Goal: Task Accomplishment & Management: Complete application form

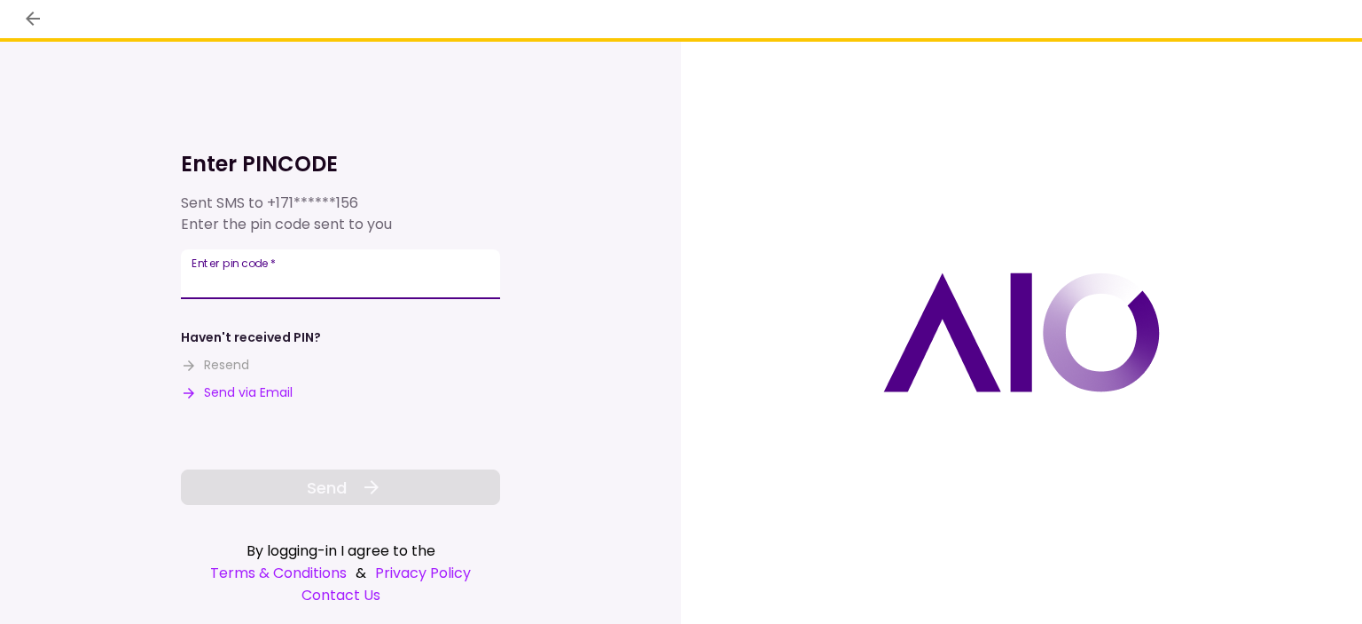
click at [349, 271] on input "Enter pin code   *" at bounding box center [340, 274] width 319 height 50
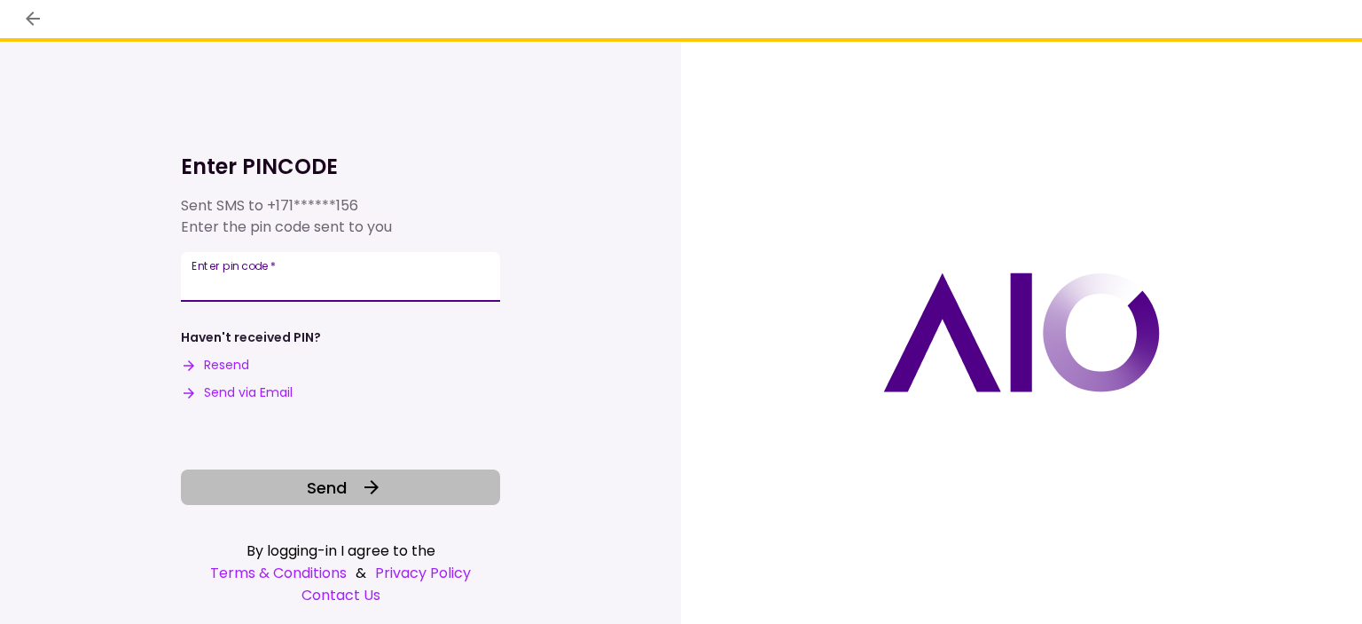
type input "******"
click at [401, 492] on button "Send" at bounding box center [340, 486] width 319 height 35
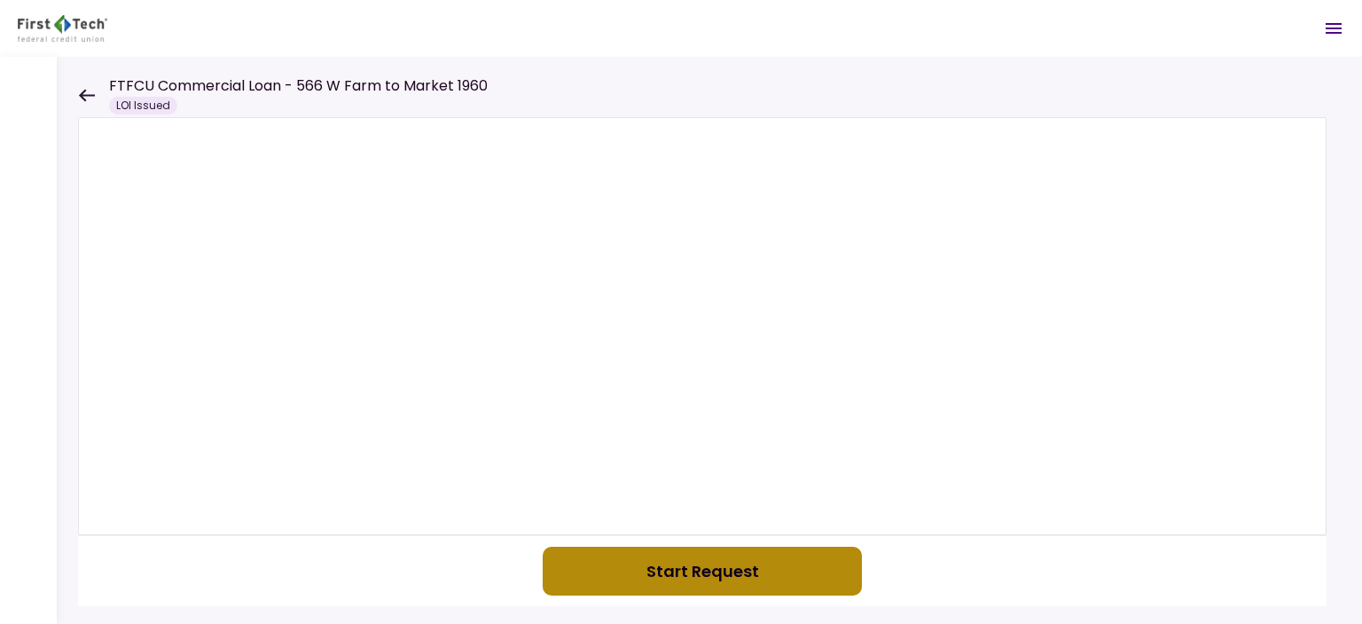
click at [724, 573] on button "Start Request" at bounding box center [702, 570] width 319 height 49
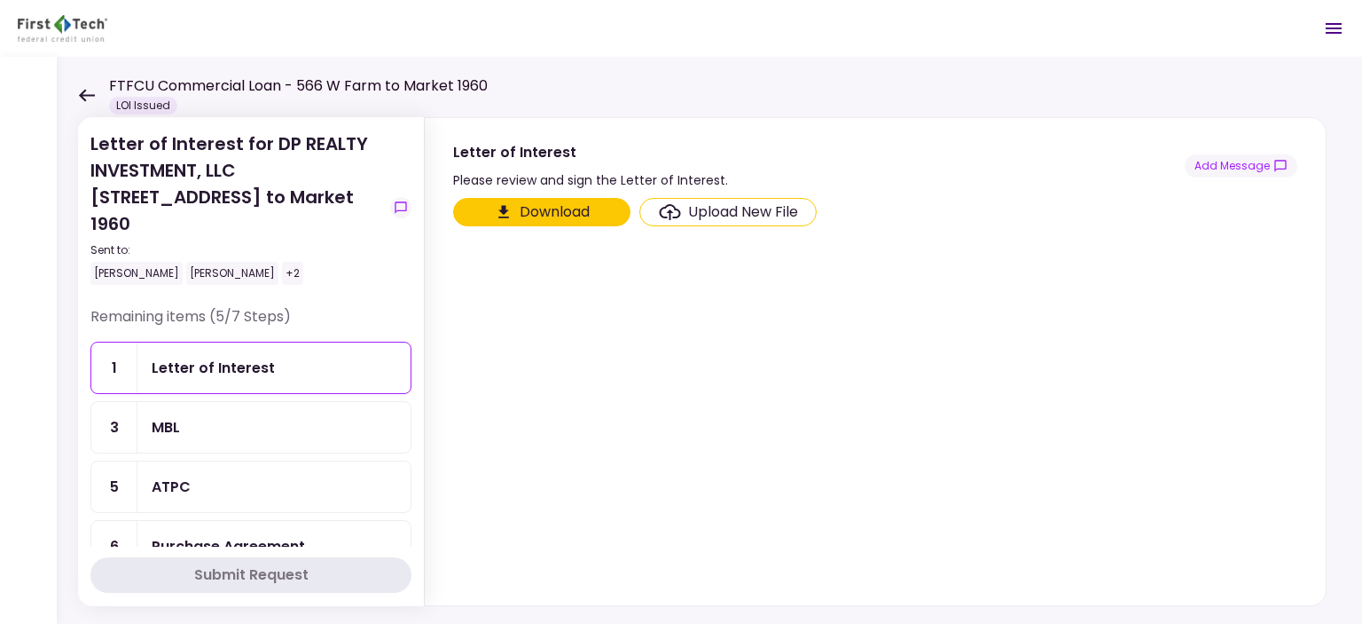
click at [552, 205] on button "Download" at bounding box center [541, 212] width 177 height 28
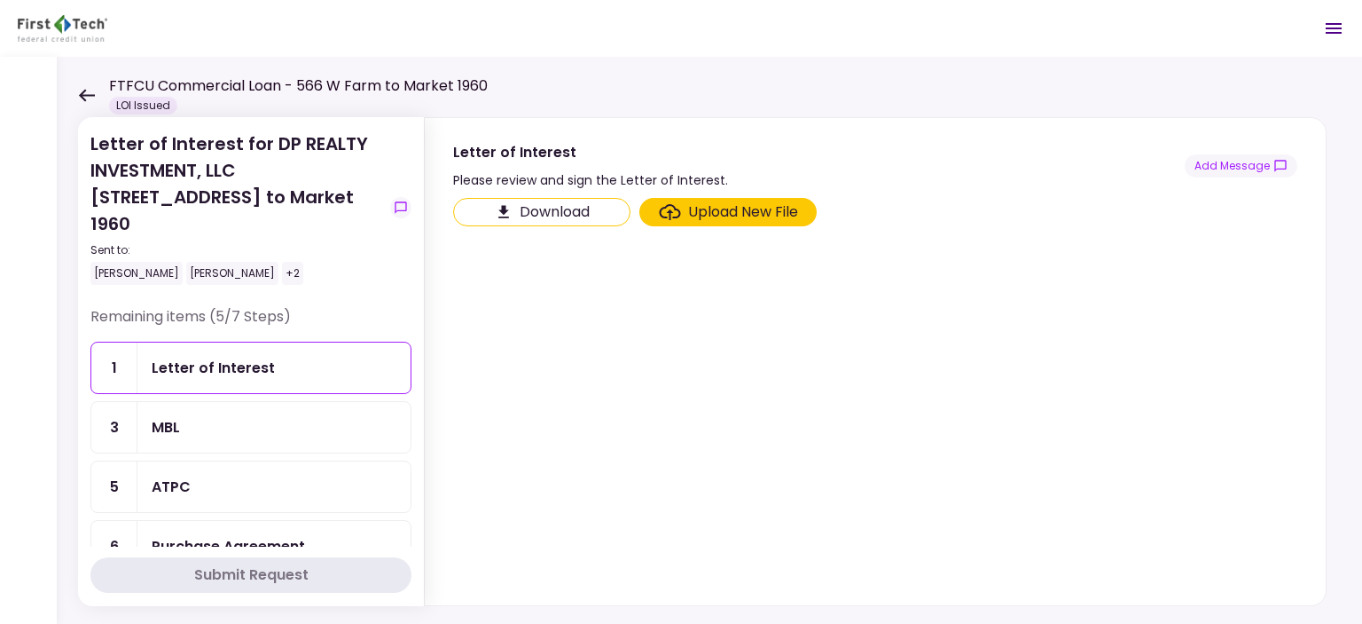
click at [211, 413] on div "MBL" at bounding box center [273, 427] width 273 height 51
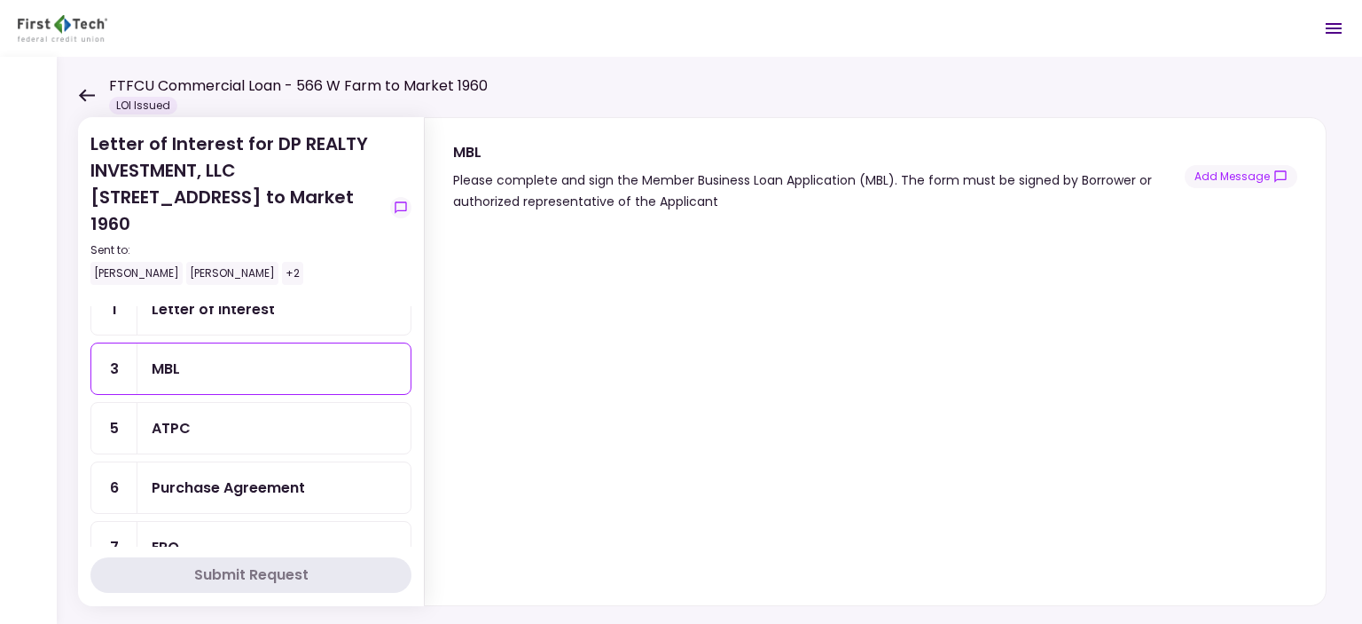
scroll to position [51, 0]
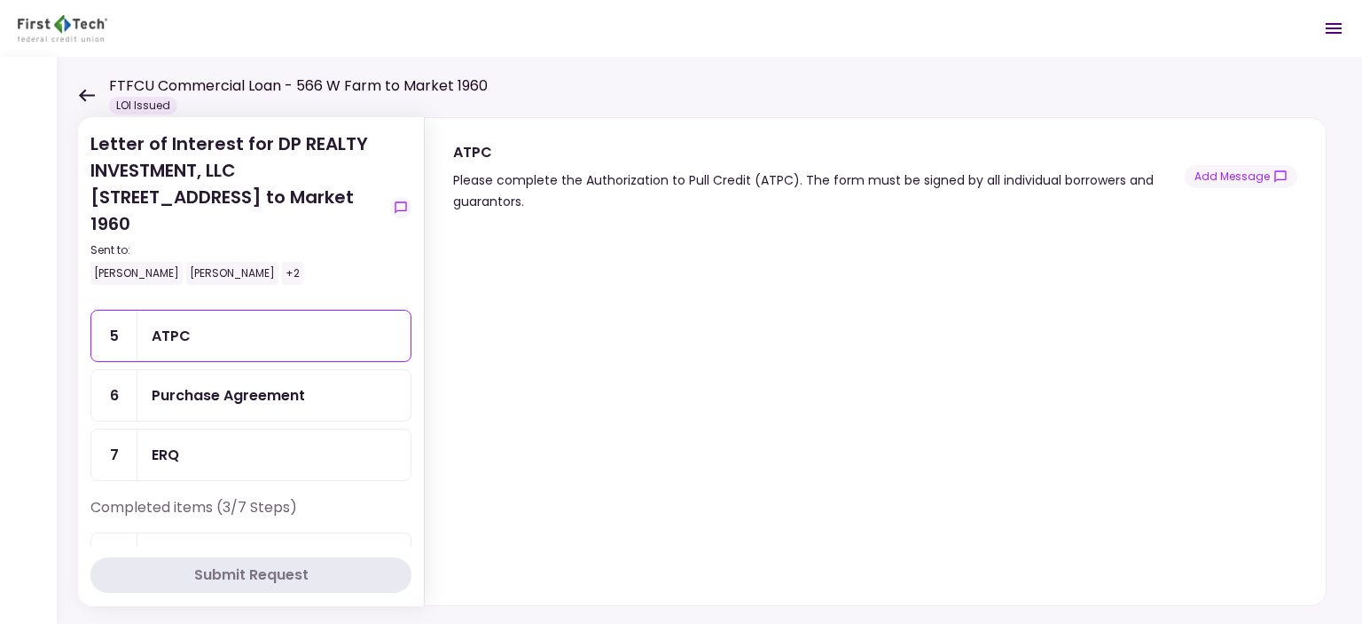
scroll to position [51, 0]
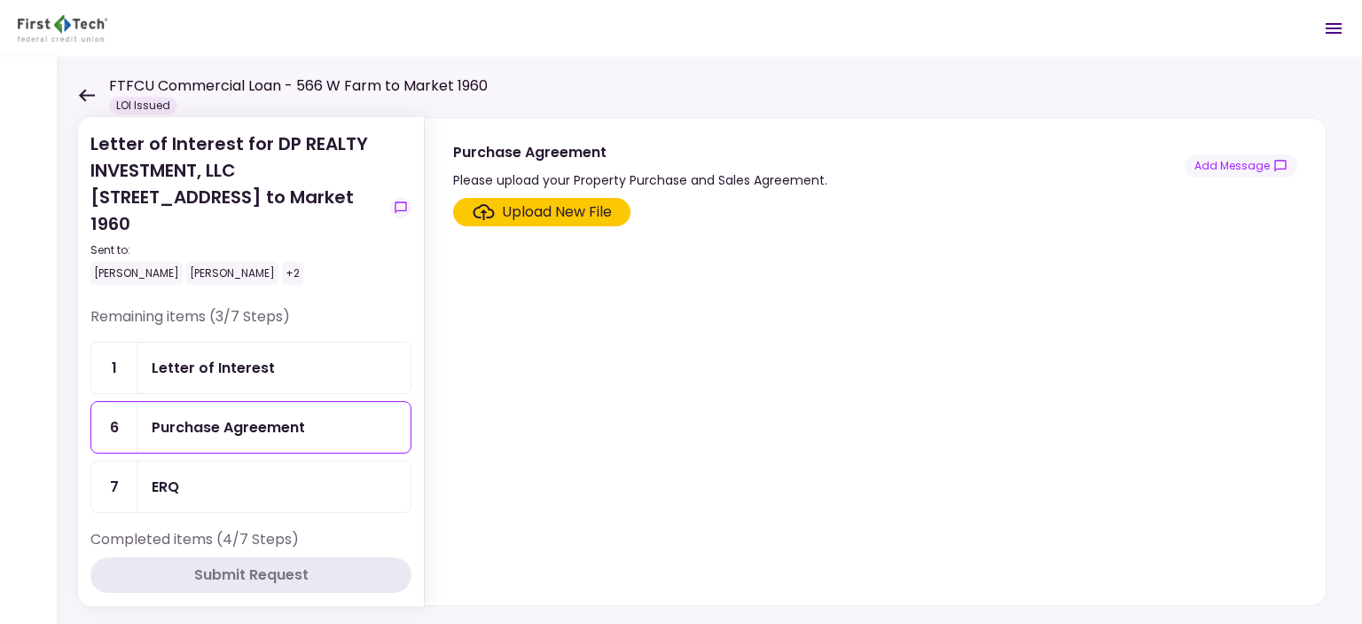
click at [224, 357] on div "Letter of Interest" at bounding box center [213, 368] width 123 height 22
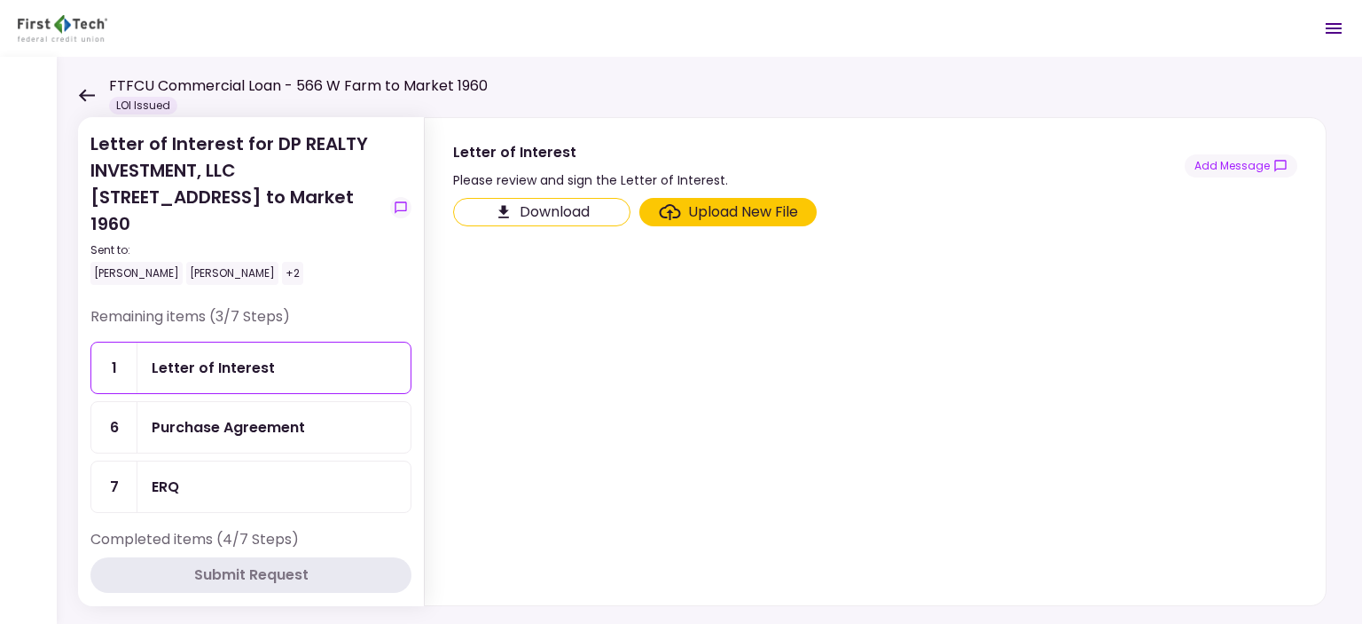
click at [213, 475] on div "ERQ" at bounding box center [274, 486] width 245 height 22
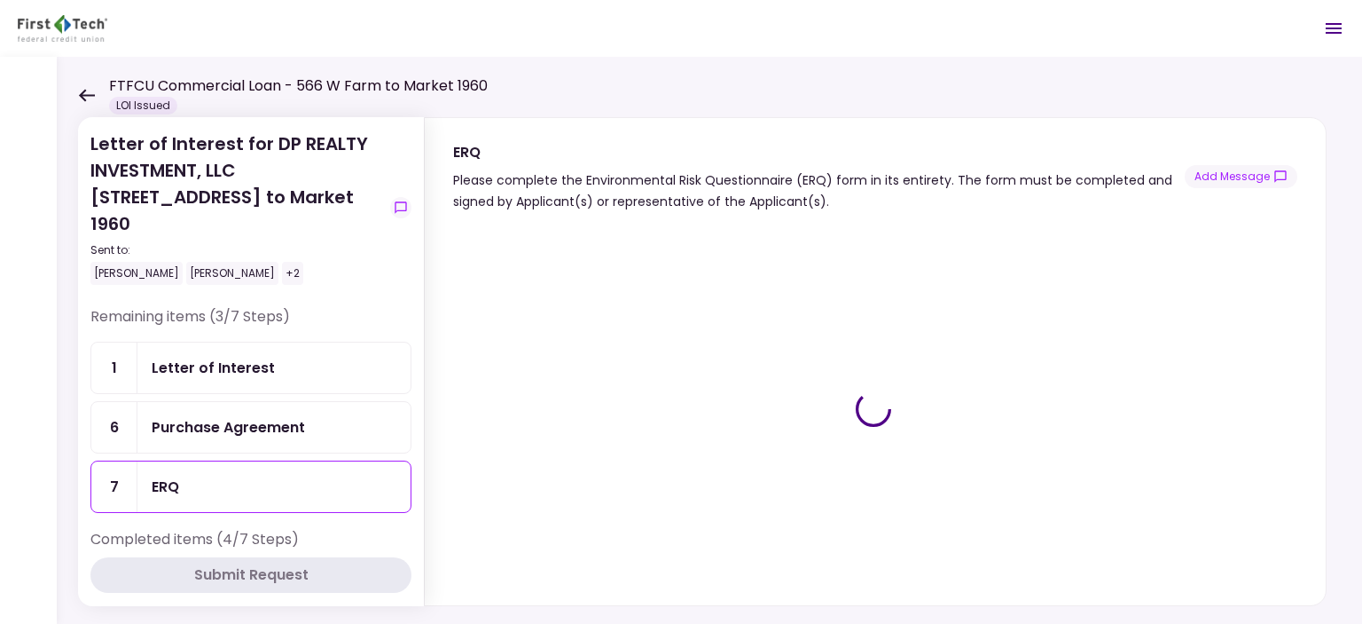
click at [269, 357] on div "Letter of Interest" at bounding box center [274, 368] width 245 height 22
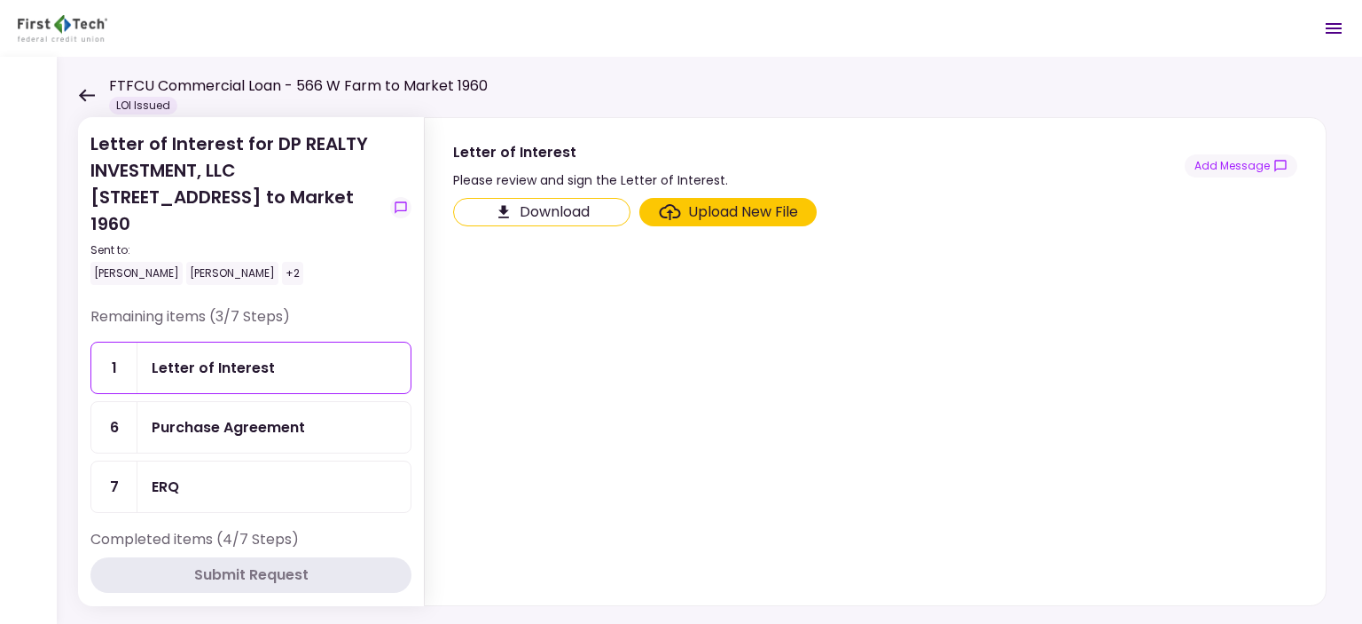
click at [742, 212] on div "Upload New File" at bounding box center [743, 211] width 110 height 21
click at [0, 0] on input "Upload New File" at bounding box center [0, 0] width 0 height 0
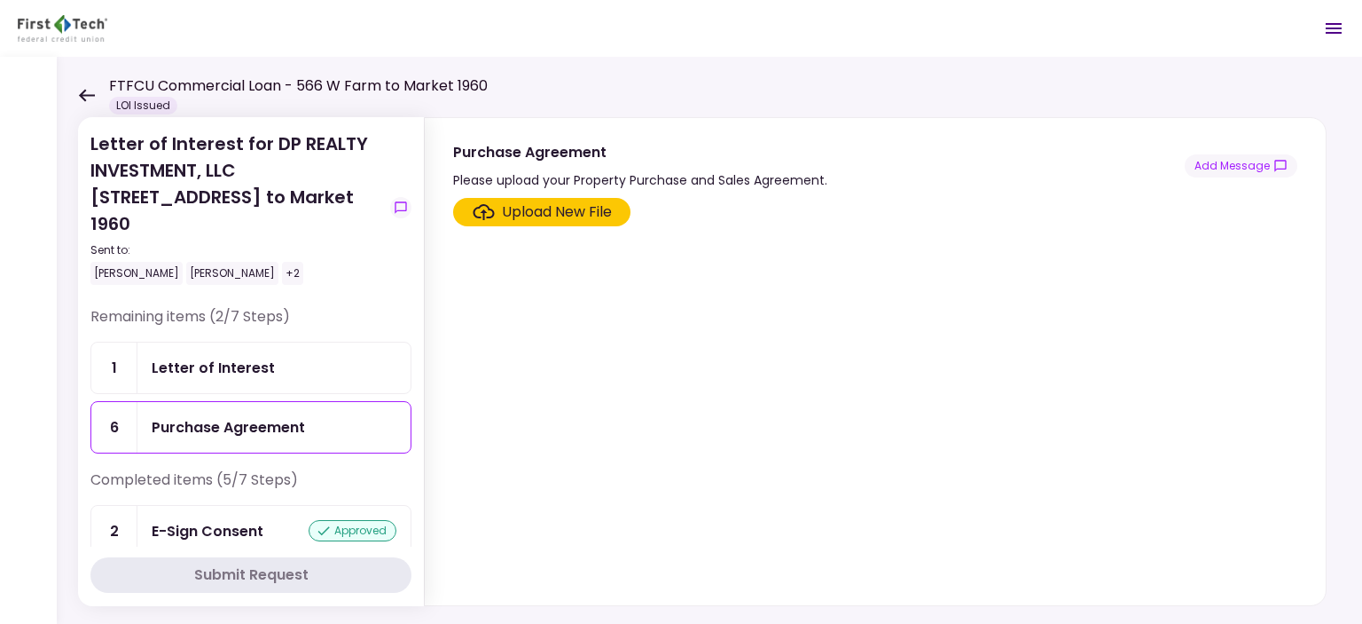
click at [276, 357] on div "Letter of Interest" at bounding box center [274, 368] width 245 height 22
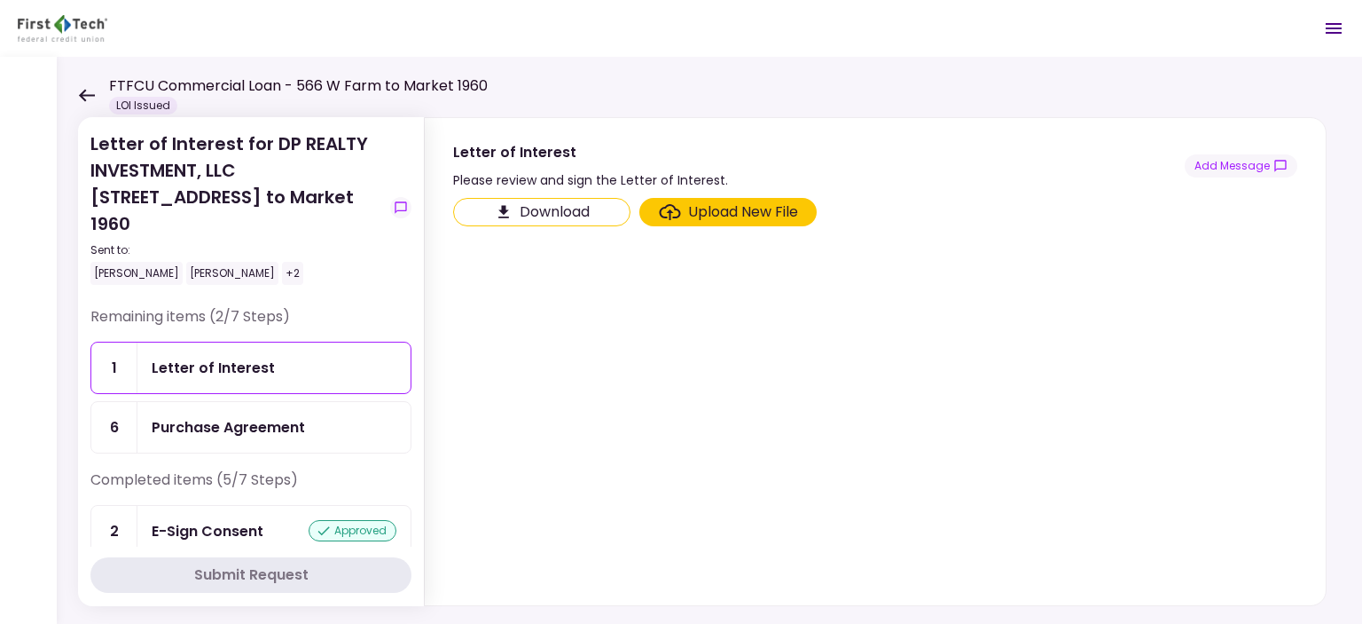
click at [745, 208] on div "Upload New File" at bounding box center [743, 211] width 110 height 21
click at [0, 0] on input "Upload New File" at bounding box center [0, 0] width 0 height 0
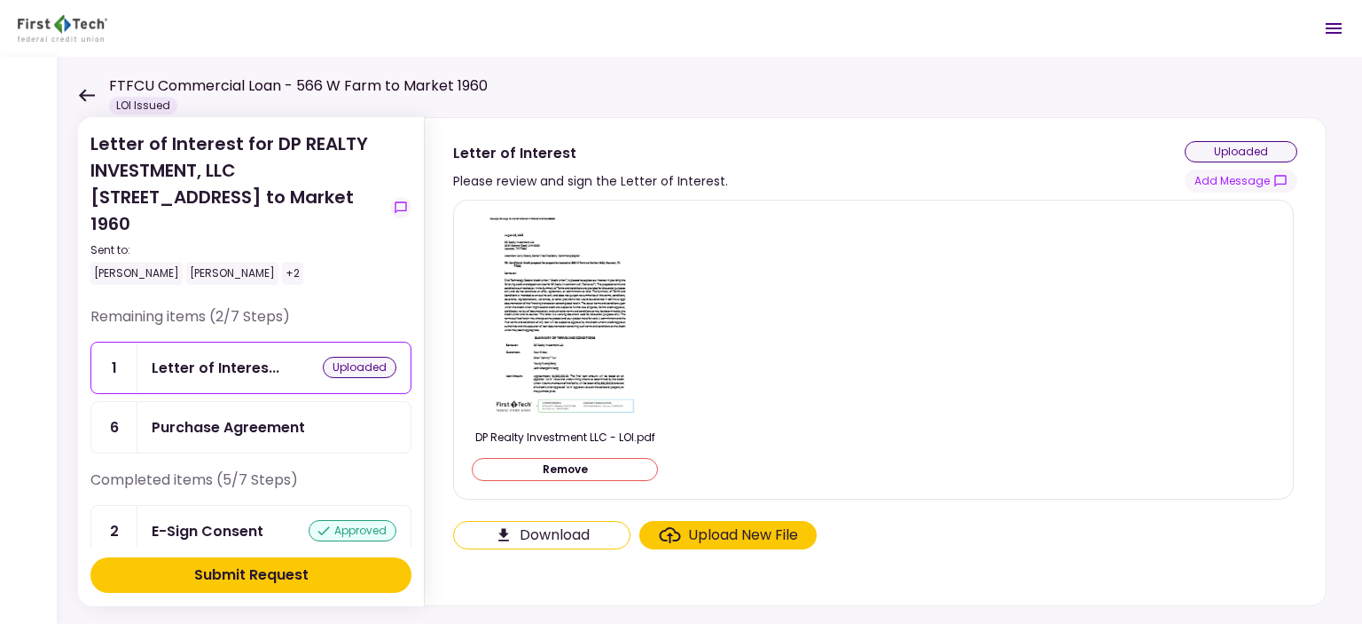
click at [273, 412] on div "Purchase Agreement" at bounding box center [273, 427] width 273 height 51
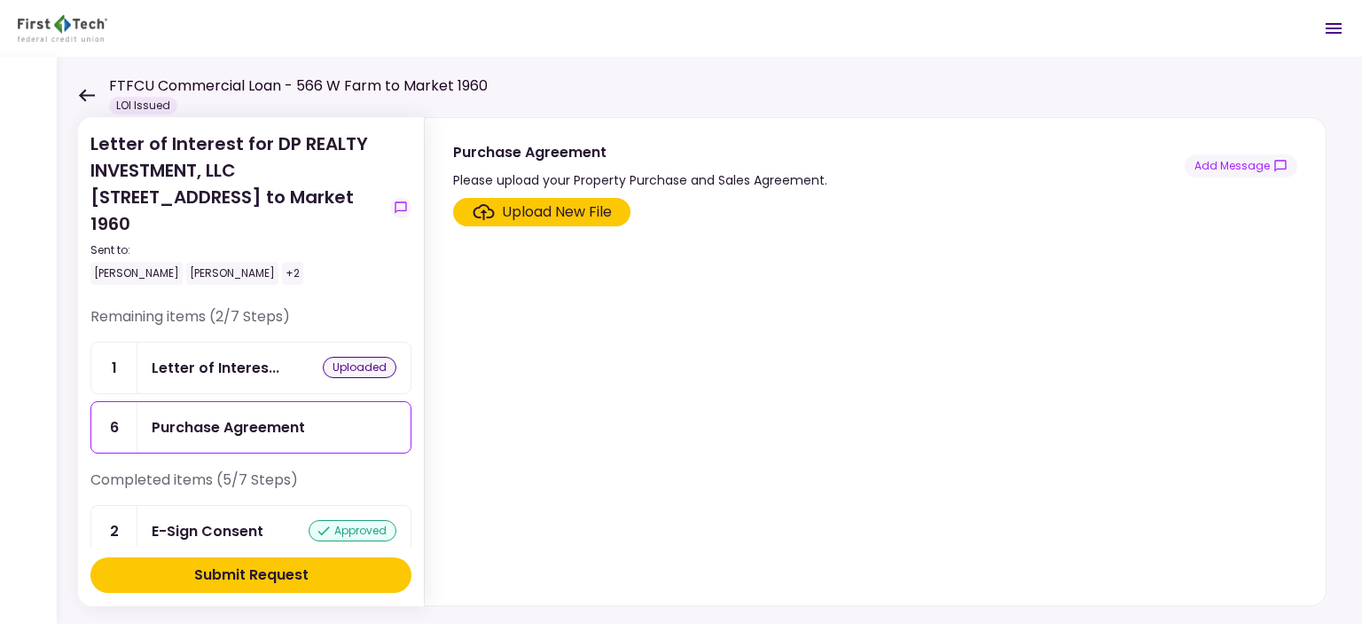
click at [539, 215] on div "Upload New File" at bounding box center [557, 211] width 110 height 21
click at [0, 0] on input "Upload New File" at bounding box center [0, 0] width 0 height 0
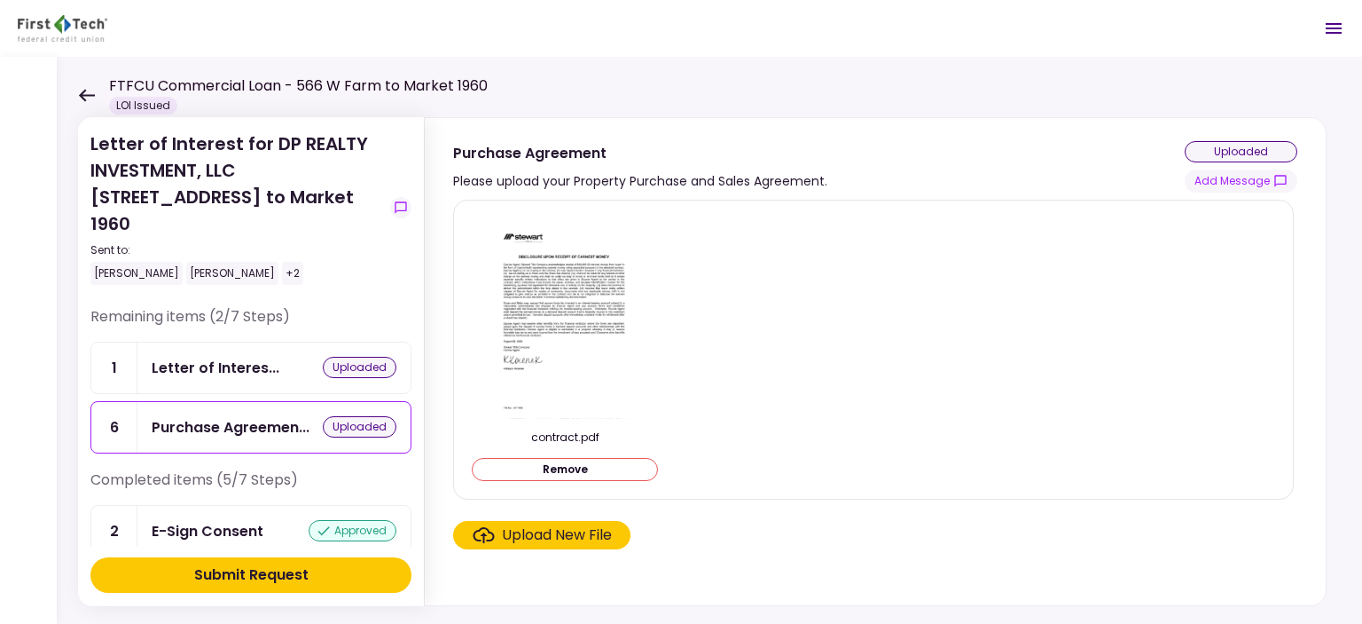
click at [319, 585] on button "Submit Request" at bounding box center [250, 574] width 321 height 35
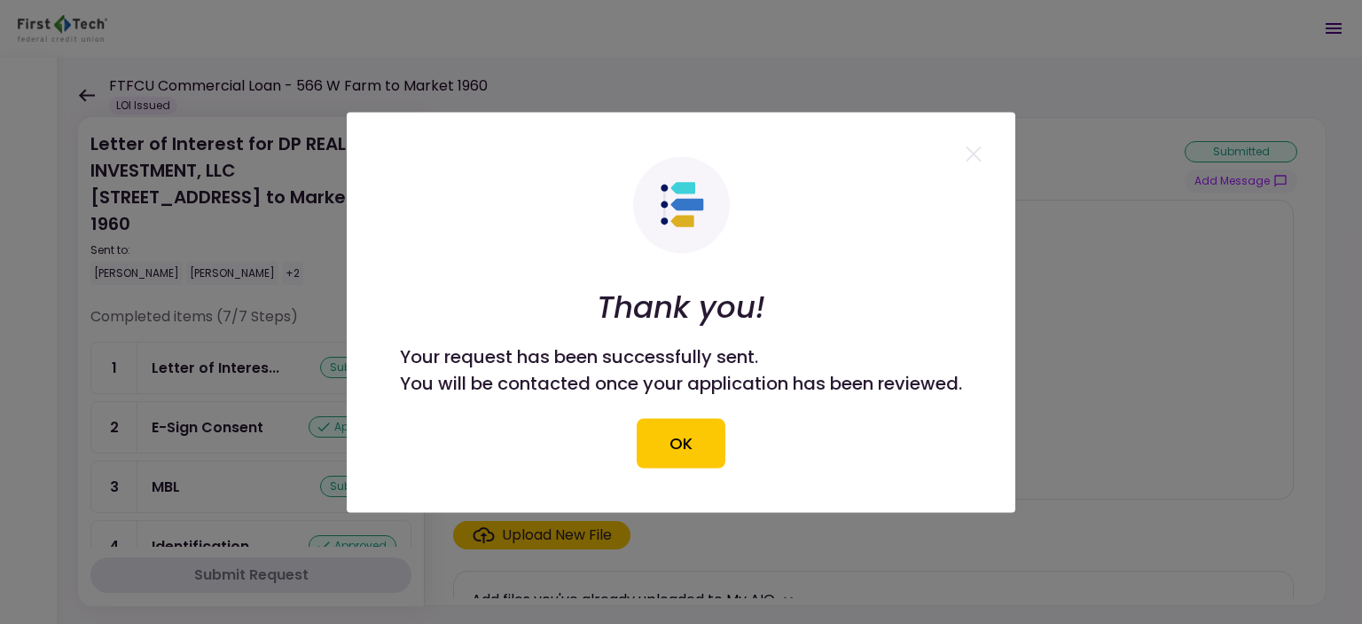
click at [687, 447] on button "OK" at bounding box center [681, 443] width 89 height 50
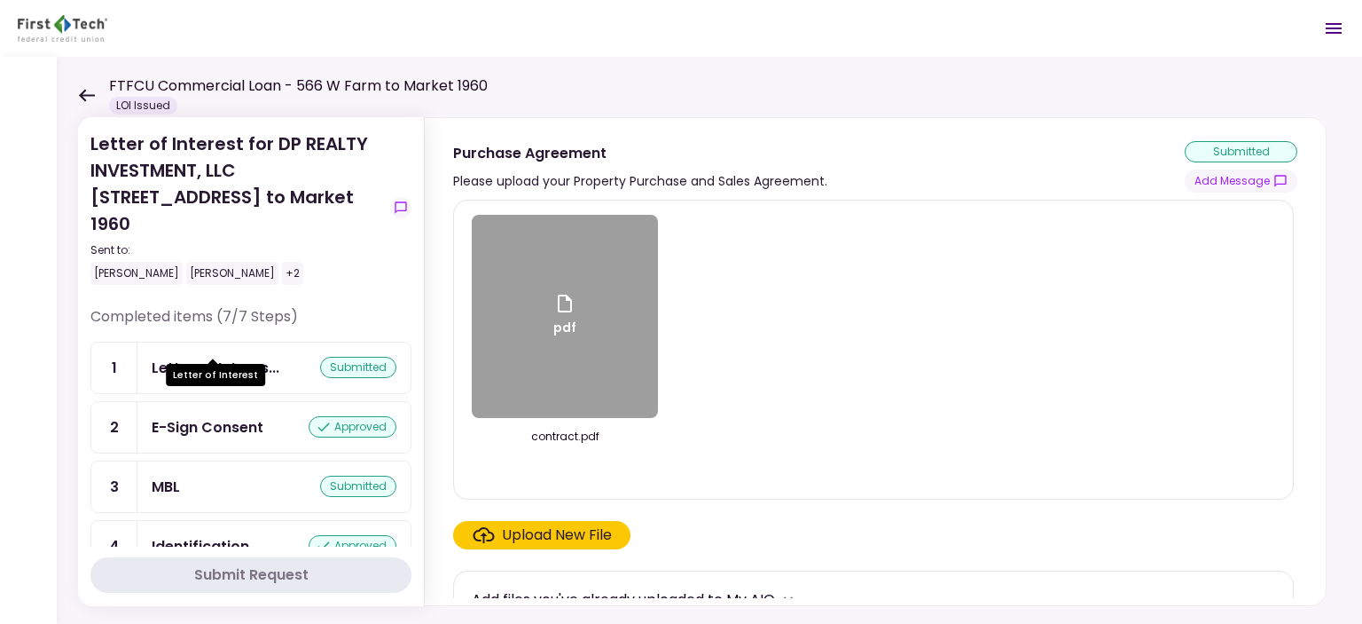
click at [246, 357] on div "Letter of Interes..." at bounding box center [216, 368] width 128 height 22
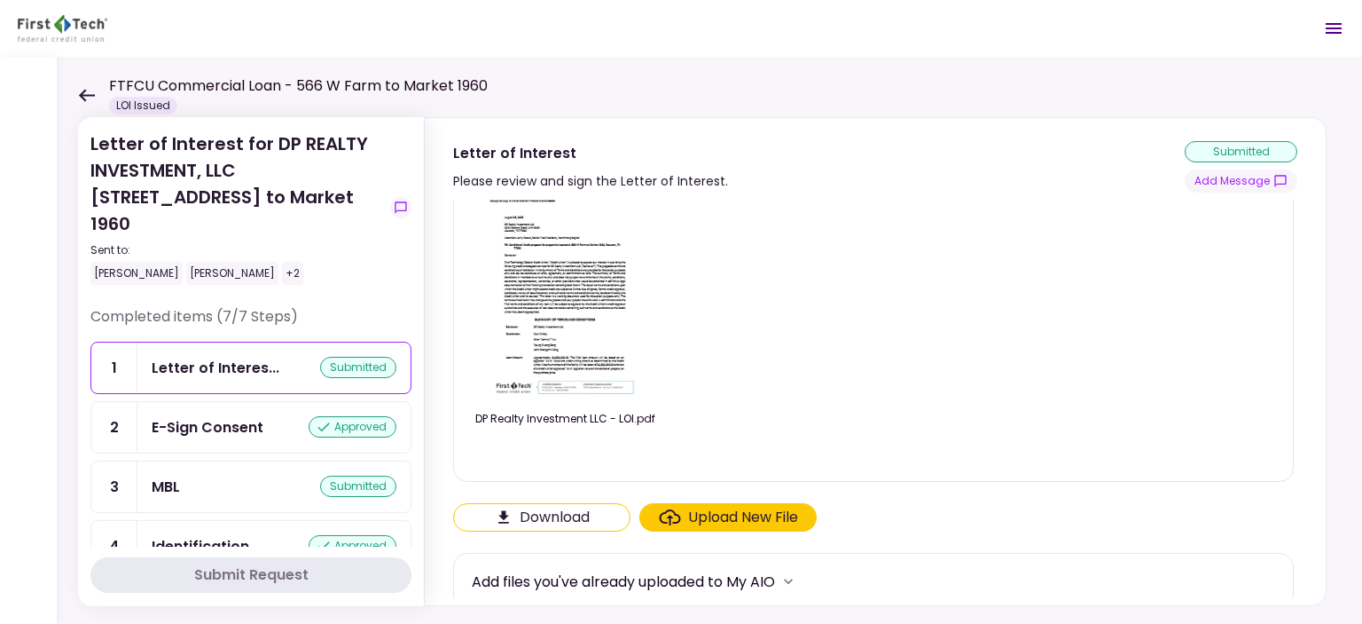
scroll to position [28, 0]
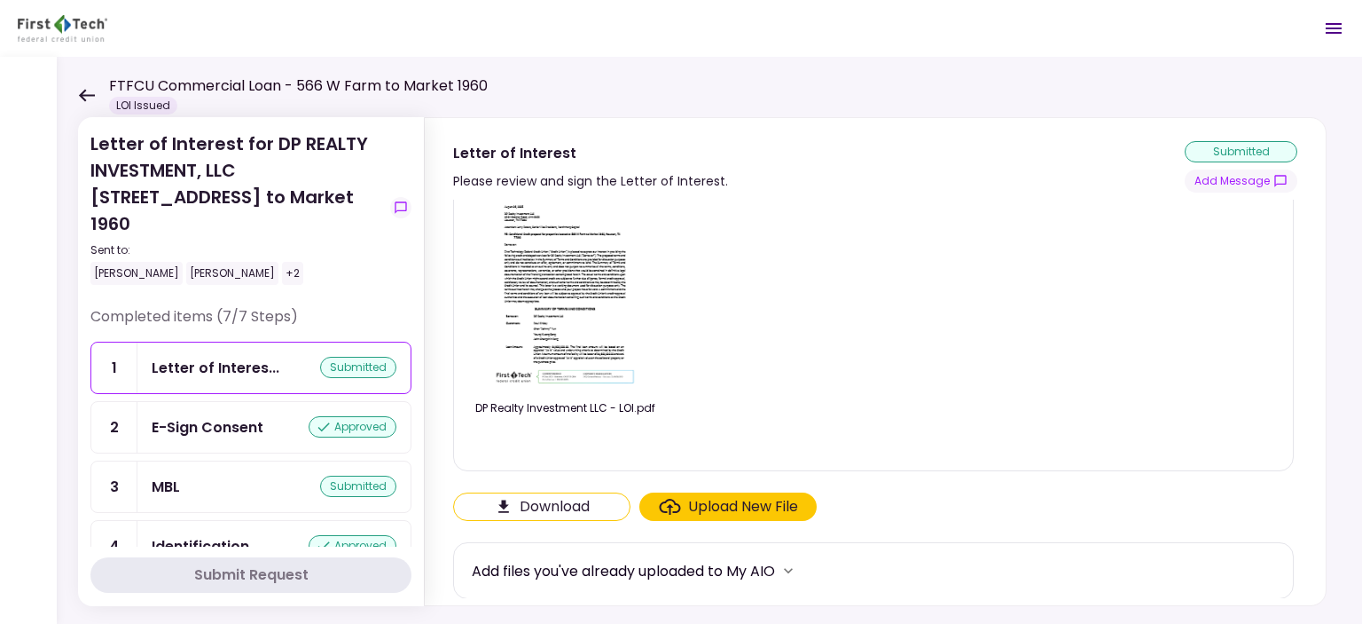
click at [737, 509] on div "Upload New File" at bounding box center [743, 506] width 110 height 21
click at [0, 0] on input "Upload New File" at bounding box center [0, 0] width 0 height 0
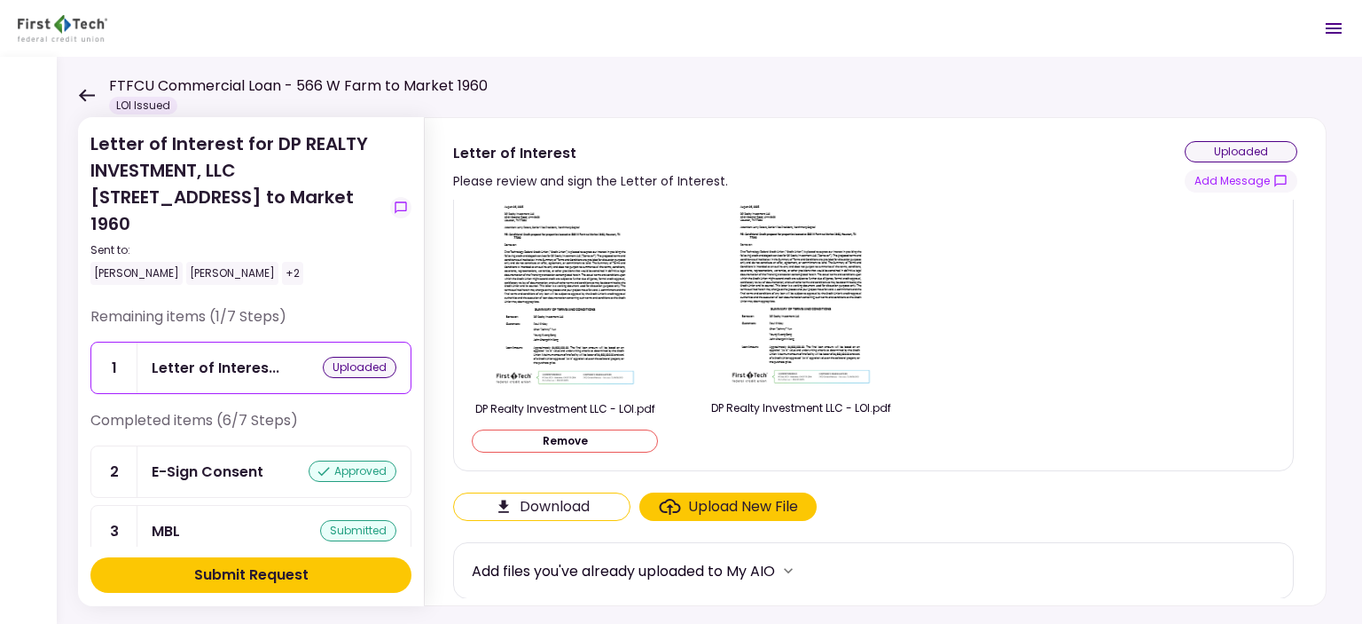
click at [261, 585] on button "Submit Request" at bounding box center [250, 574] width 321 height 35
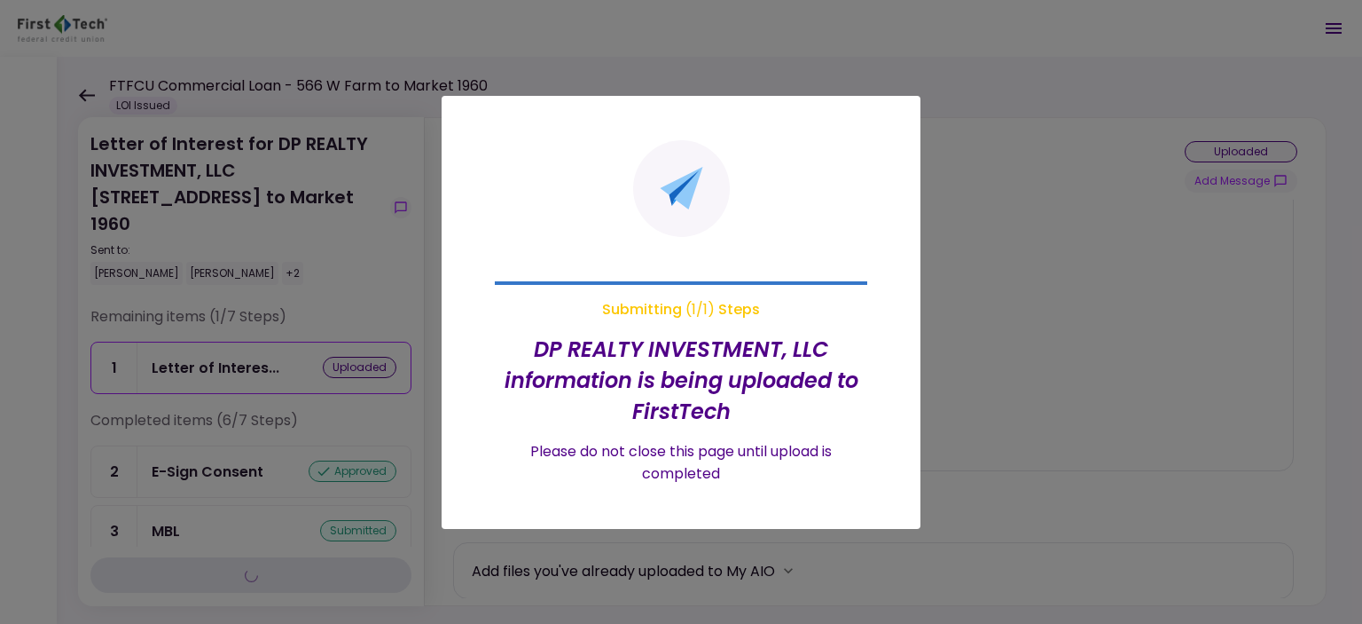
scroll to position [0, 0]
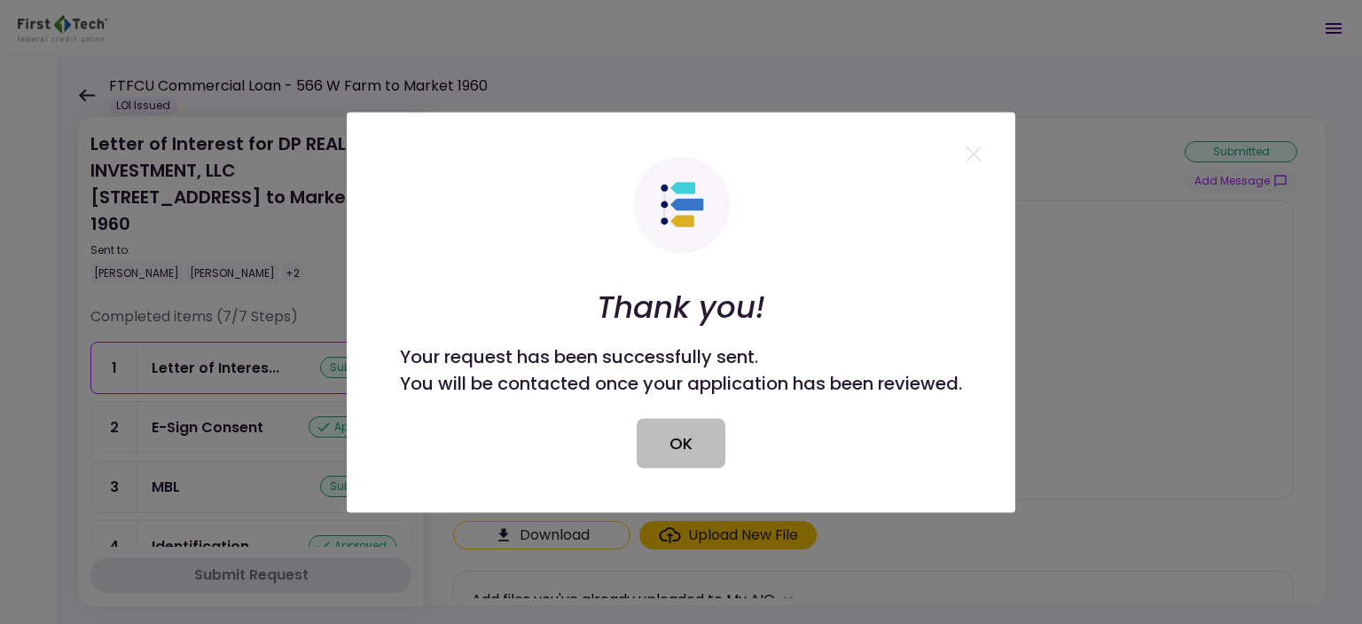
click at [667, 428] on button "OK" at bounding box center [681, 443] width 89 height 50
